Goal: Task Accomplishment & Management: Use online tool/utility

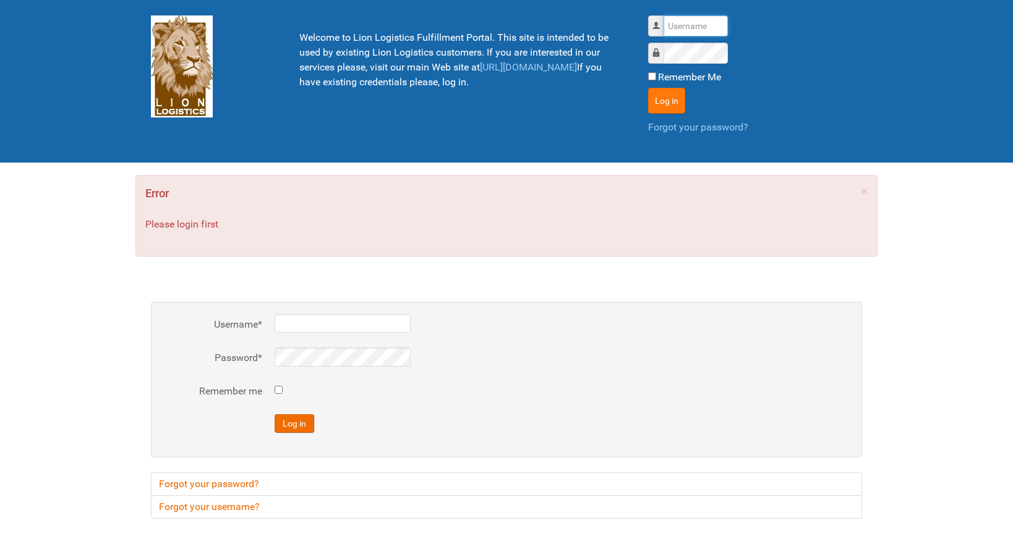
type input "lion"
click at [666, 99] on button "Log in" at bounding box center [666, 101] width 37 height 26
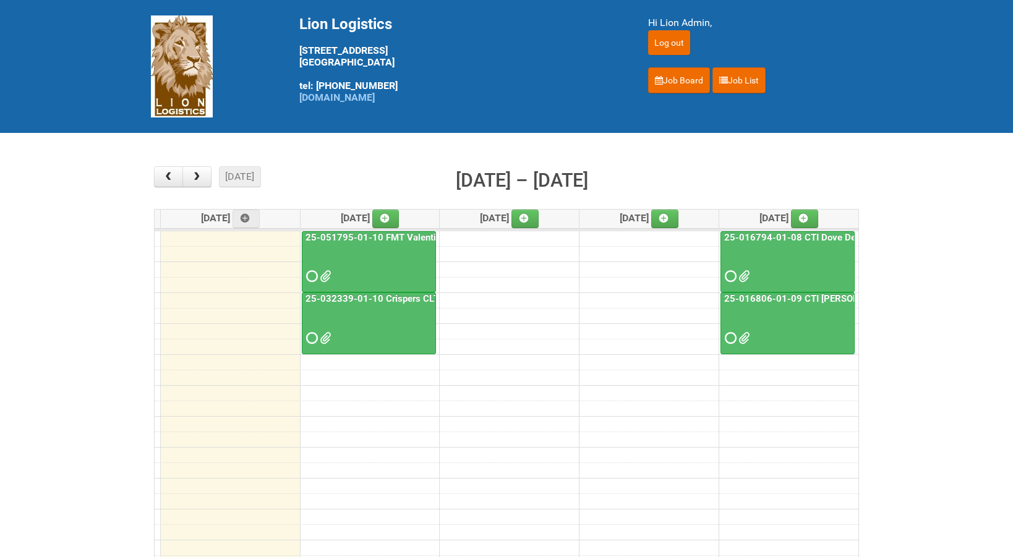
click at [367, 299] on link "25-032339-01-10 Crispers CLT + Online CPT - Client Mailing" at bounding box center [433, 298] width 261 height 11
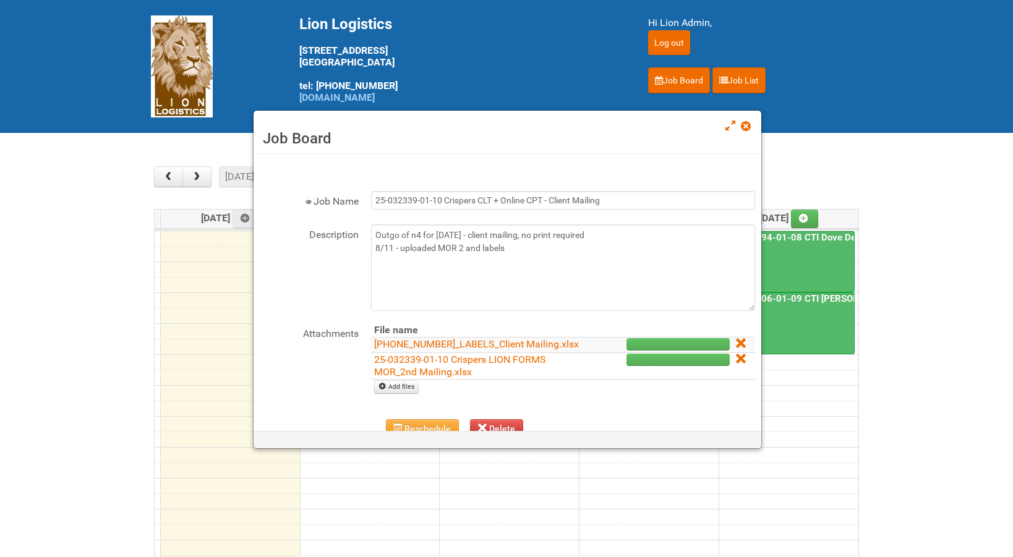
scroll to position [181, 0]
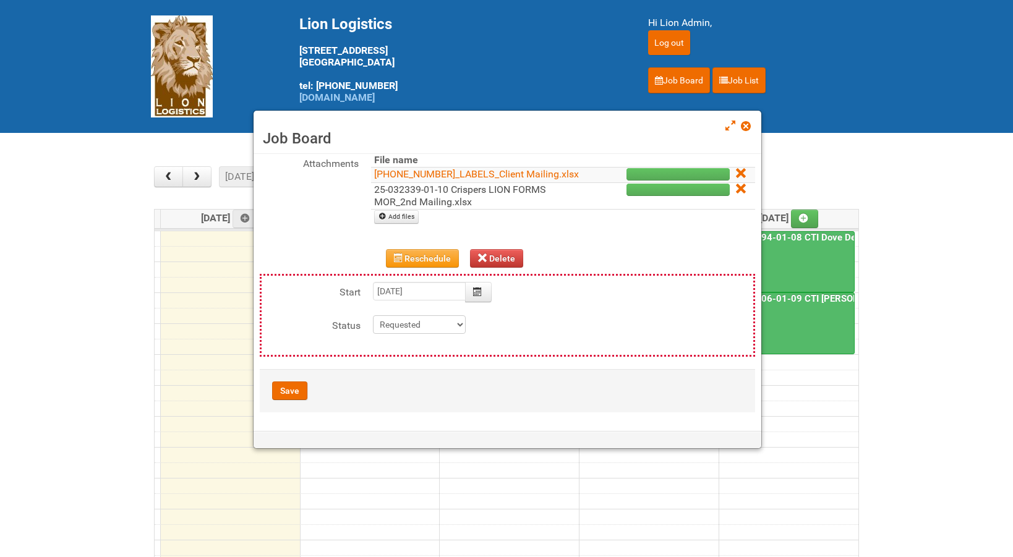
click at [451, 190] on link "25-032339-01-10 Crispers LION FORMS MOR_2nd Mailing.xlsx" at bounding box center [460, 196] width 172 height 24
click at [451, 168] on link "25-032339-01_LABELS_Client Mailing.xlsx" at bounding box center [476, 174] width 205 height 12
